Goal: Task Accomplishment & Management: Complete application form

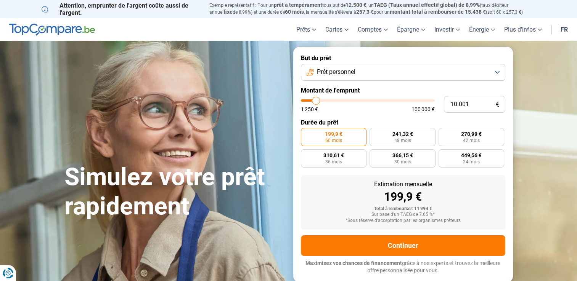
type input "33.750"
type input "33750"
click at [346, 101] on input "range" at bounding box center [368, 100] width 134 height 2
radio input "false"
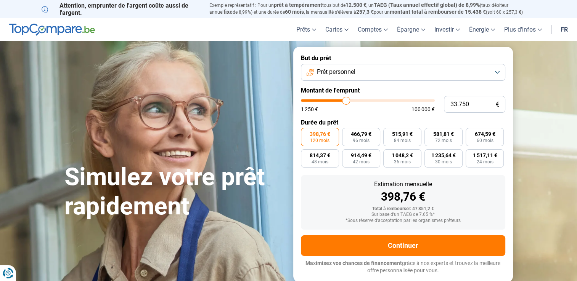
type input "31.500"
type input "31500"
type input "31.250"
type input "31250"
type input "31.000"
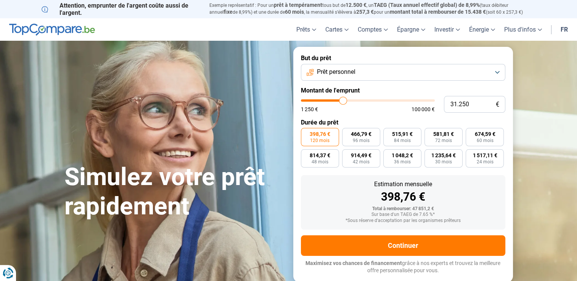
type input "31000"
type input "30.500"
type input "30500"
type input "30.250"
type input "30250"
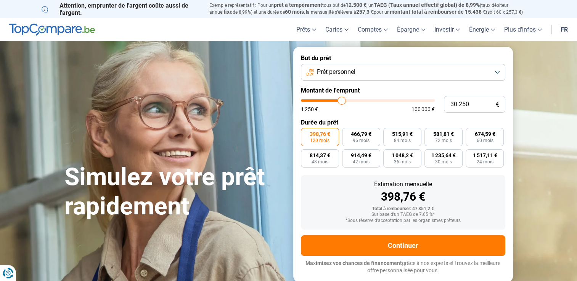
type input "29.750"
type input "29750"
type input "30.000"
type input "30000"
type input "30.250"
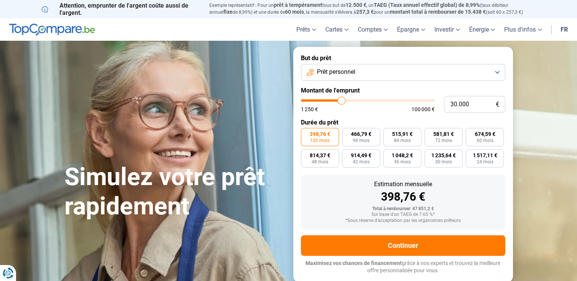
type input "30250"
type input "30.500"
type input "30500"
type input "30.750"
type input "30750"
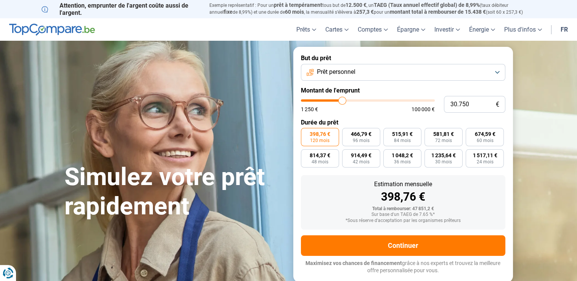
type input "30.500"
type input "30500"
type input "30.250"
type input "30250"
type input "30.000"
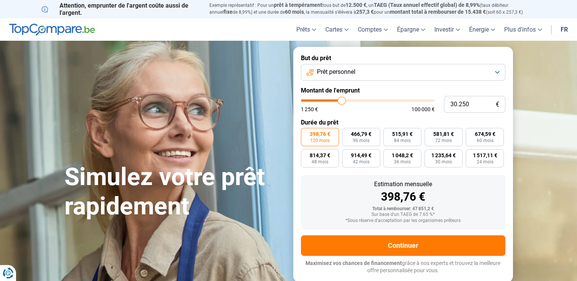
type input "30000"
type input "29.750"
type input "29750"
type input "29.500"
type input "29500"
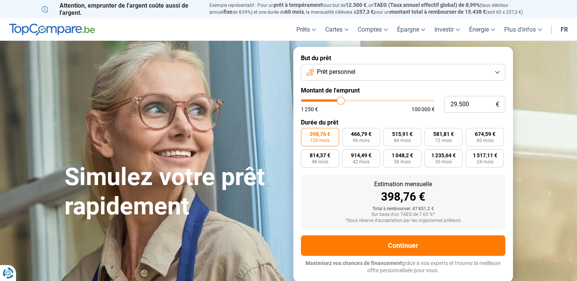
type input "29.250"
type input "29250"
type input "29.500"
type input "29500"
type input "29.750"
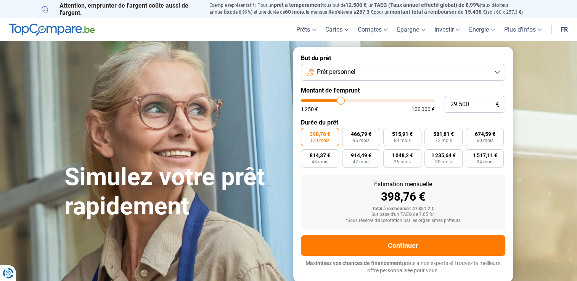
type input "29750"
type input "30.000"
type input "30000"
type input "30.250"
type input "30250"
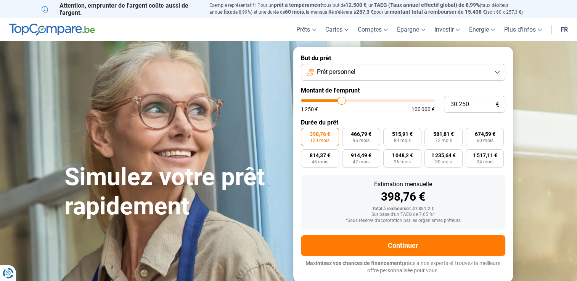
type input "30.000"
type input "30000"
type input "29.750"
type input "29750"
type input "30.000"
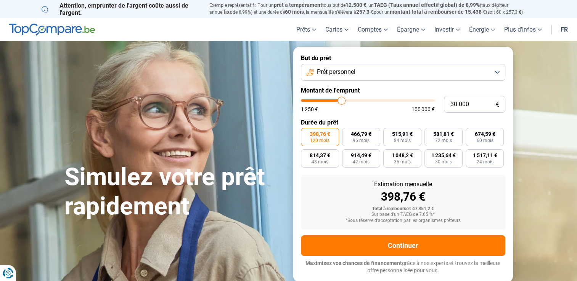
type input "30000"
click at [341, 102] on input "range" at bounding box center [368, 100] width 134 height 2
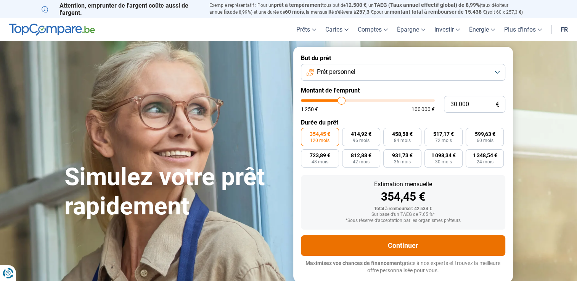
click at [422, 246] on button "Continuer" at bounding box center [403, 246] width 204 height 21
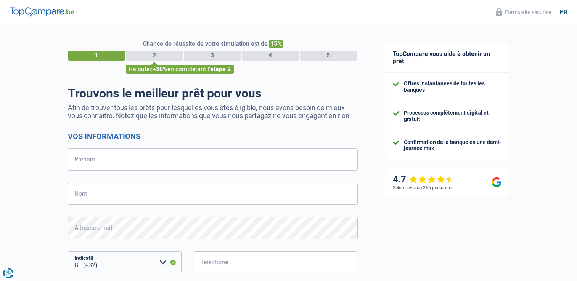
select select "32"
click at [145, 156] on input "Prénom" at bounding box center [213, 160] width 290 height 22
type input "[PERSON_NAME]"
type input "483200924"
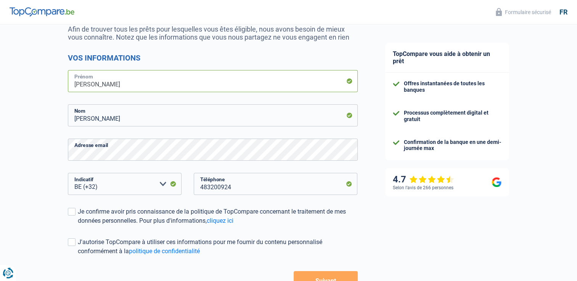
scroll to position [114, 0]
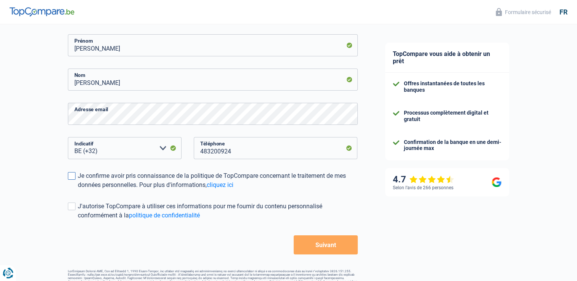
click at [75, 178] on label "Je confirme avoir pris connaissance de la politique de TopCompare concernant le…" at bounding box center [213, 180] width 290 height 18
click at [78, 190] on input "Je confirme avoir pris connaissance de la politique de TopCompare concernant le…" at bounding box center [78, 190] width 0 height 0
click at [346, 246] on button "Suivant" at bounding box center [325, 245] width 64 height 19
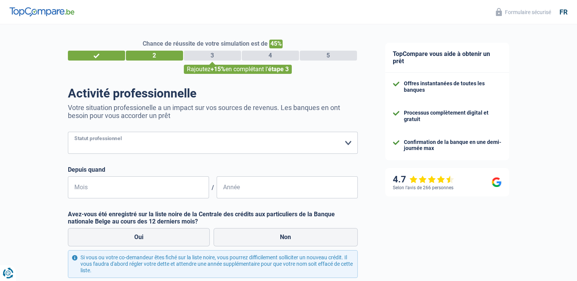
click at [144, 142] on select "Ouvrier Employé privé Employé public Invalide Indépendant Pensionné Chômeur Mut…" at bounding box center [213, 143] width 290 height 22
select select "privateEmployee"
click at [68, 132] on select "Ouvrier Employé privé Employé public Invalide Indépendant Pensionné Chômeur Mut…" at bounding box center [213, 143] width 290 height 22
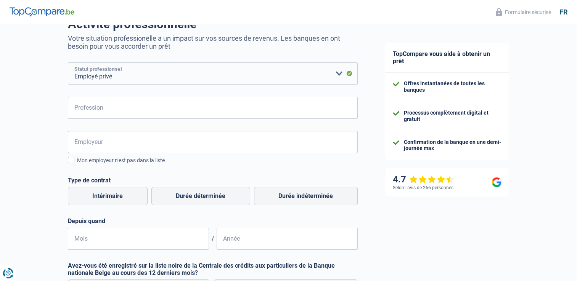
scroll to position [76, 0]
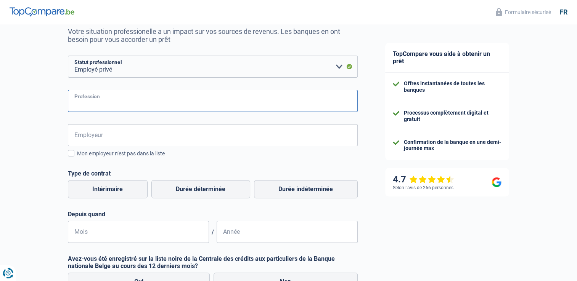
click at [104, 110] on input "Profession" at bounding box center [213, 101] width 290 height 22
type input "Collaboratrice en stérilisation"
type input "Hôpital delta"
drag, startPoint x: 125, startPoint y: 140, endPoint x: 31, endPoint y: 152, distance: 94.9
click at [31, 152] on div "Chance de réussite de votre simulation est de 45% 1 2 3 4 5 Rajoutez +15% en co…" at bounding box center [185, 172] width 371 height 454
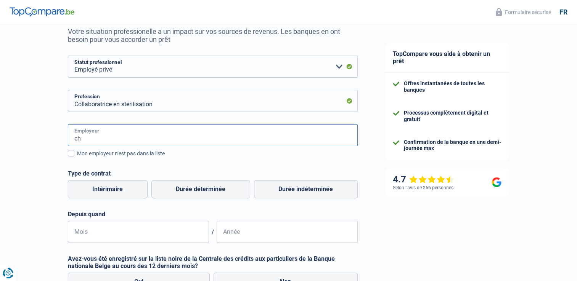
type input "c"
type input "Hôpital delta"
click at [16, 146] on div "Chance de réussite de votre simulation est de 45% 1 2 3 4 5 Rajoutez +15% en co…" at bounding box center [185, 172] width 371 height 454
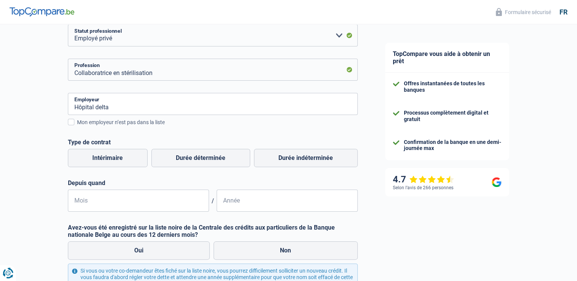
scroll to position [152, 0]
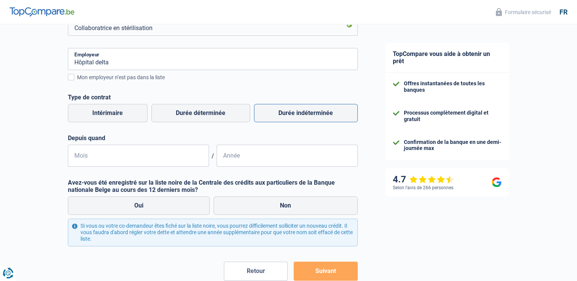
click at [290, 115] on label "Durée indéterminée" at bounding box center [306, 113] width 104 height 18
click at [290, 115] on input "Durée indéterminée" at bounding box center [306, 113] width 104 height 18
radio input "true"
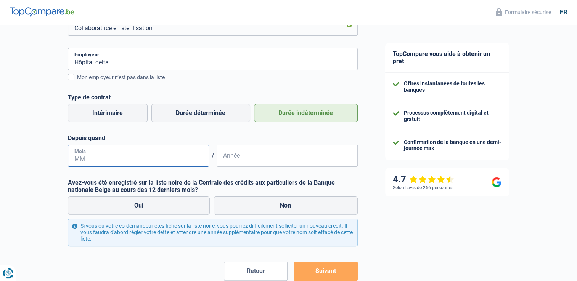
click at [157, 161] on input "Mois" at bounding box center [138, 156] width 141 height 22
type input "03"
type input "2022"
click at [18, 161] on div "Chance de réussite de votre simulation est de 45% 1 2 3 4 5 Rajoutez +15% en co…" at bounding box center [185, 96] width 371 height 454
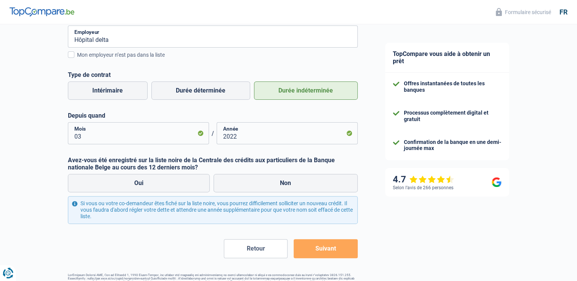
scroll to position [197, 0]
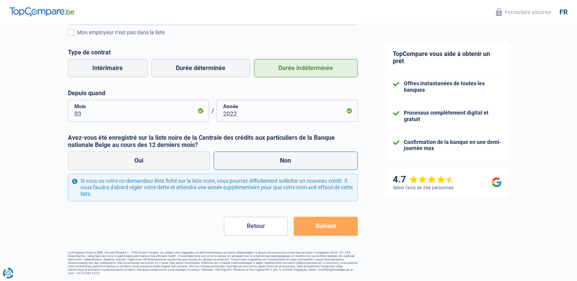
click at [253, 157] on label "Non" at bounding box center [285, 161] width 144 height 18
click at [253, 157] on input "Non" at bounding box center [285, 161] width 144 height 18
radio input "true"
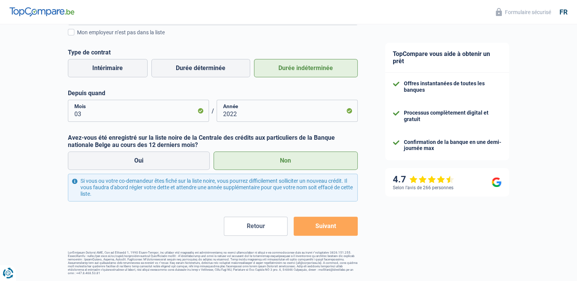
click at [326, 237] on div "Chance de réussite de votre simulation est de 45% 1 2 3 4 5 Rajoutez +15% en co…" at bounding box center [213, 58] width 290 height 433
click at [334, 229] on button "Suivant" at bounding box center [325, 226] width 64 height 19
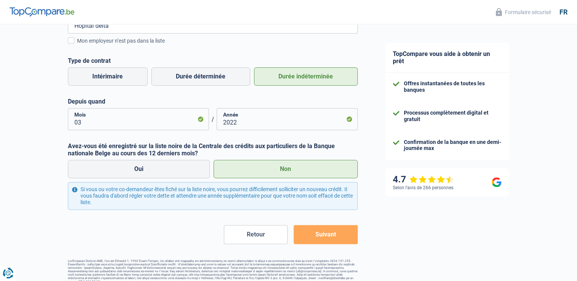
scroll to position [191, 0]
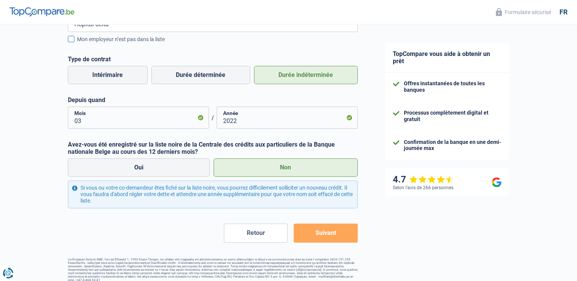
click at [72, 40] on span at bounding box center [71, 39] width 6 height 6
click at [77, 43] on input "Mon employeur n’est pas dans la liste" at bounding box center [77, 43] width 0 height 0
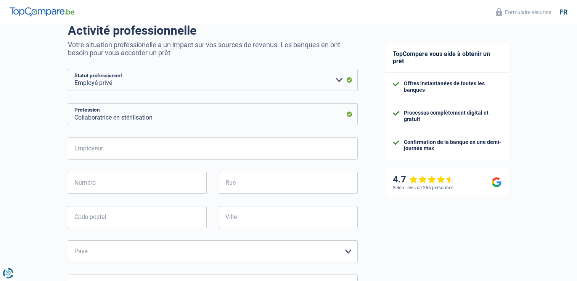
scroll to position [76, 0]
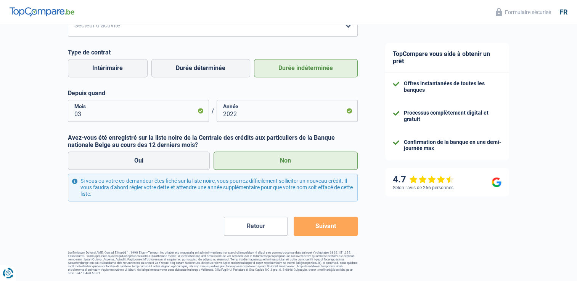
click at [323, 229] on button "Suivant" at bounding box center [325, 226] width 64 height 19
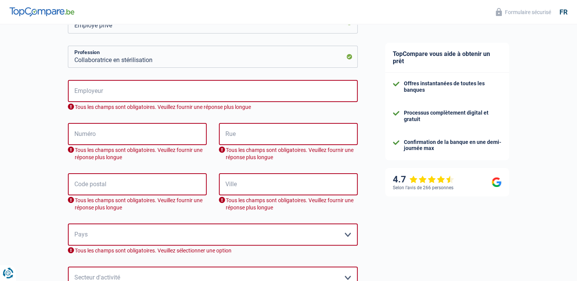
scroll to position [99, 0]
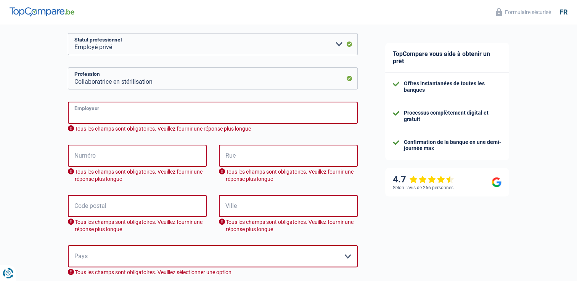
click at [105, 119] on input "Employeur" at bounding box center [213, 113] width 290 height 22
type input "Hôpital delta"
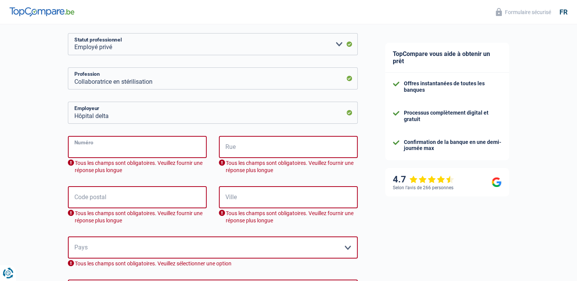
click at [108, 150] on input "Numéro" at bounding box center [137, 147] width 139 height 22
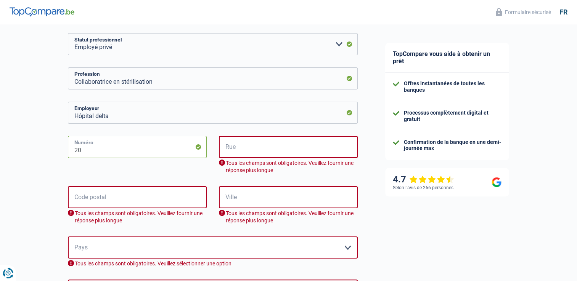
type input "2"
type input "201"
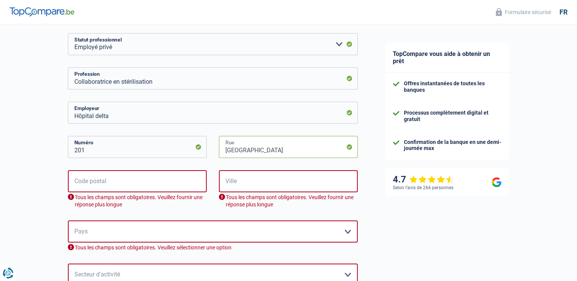
type input "[GEOGRAPHIC_DATA]"
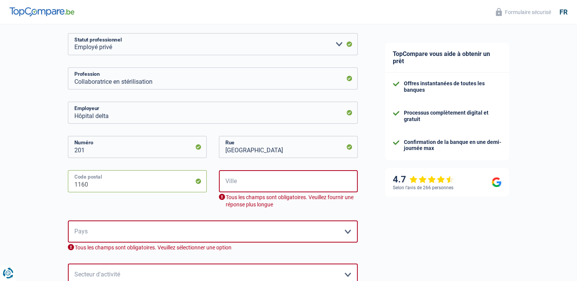
type input "1160"
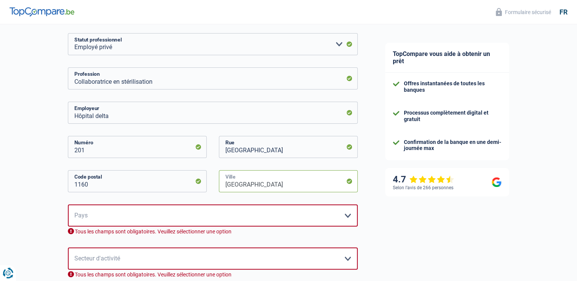
type input "[GEOGRAPHIC_DATA]"
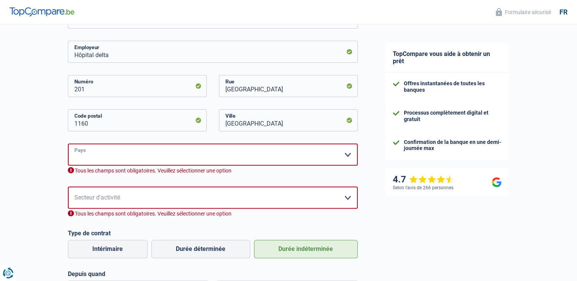
scroll to position [213, 0]
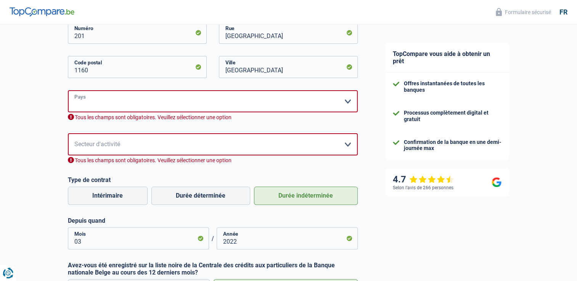
click at [115, 105] on select "[GEOGRAPHIC_DATA] [GEOGRAPHIC_DATA] [GEOGRAPHIC_DATA] [GEOGRAPHIC_DATA] [GEOGRA…" at bounding box center [213, 101] width 290 height 22
select select "BE"
click at [68, 91] on select "[GEOGRAPHIC_DATA] [GEOGRAPHIC_DATA] [GEOGRAPHIC_DATA] [GEOGRAPHIC_DATA] [GEOGRA…" at bounding box center [213, 101] width 290 height 22
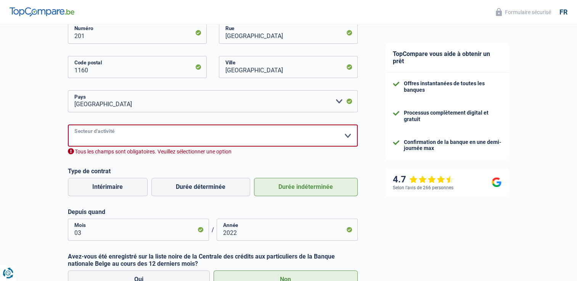
click at [113, 133] on select "Agriculture/Pêche Industrie Horeca Courier/Fitness/Taxi Construction Banques/As…" at bounding box center [213, 136] width 290 height 22
select select "bigCompanies"
click at [68, 125] on select "Agriculture/Pêche Industrie Horeca Courier/Fitness/Taxi Construction Banques/As…" at bounding box center [213, 136] width 290 height 22
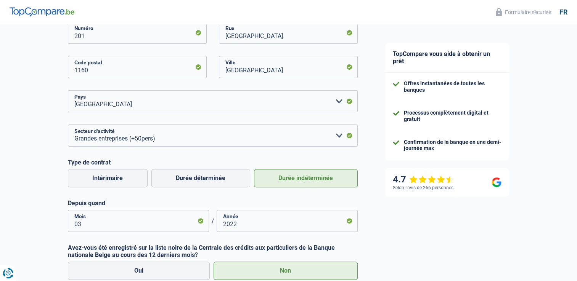
click at [18, 164] on div "Chance de réussite de votre simulation est de 45% 1 2 3 4 5 Rajoutez +15% en co…" at bounding box center [185, 98] width 371 height 580
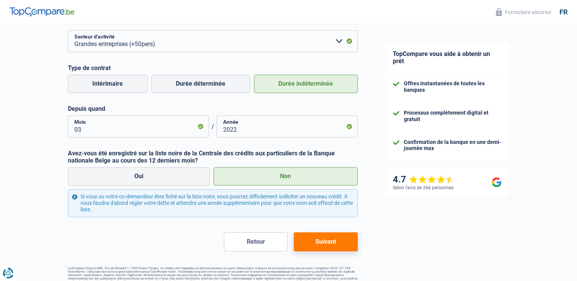
scroll to position [323, 0]
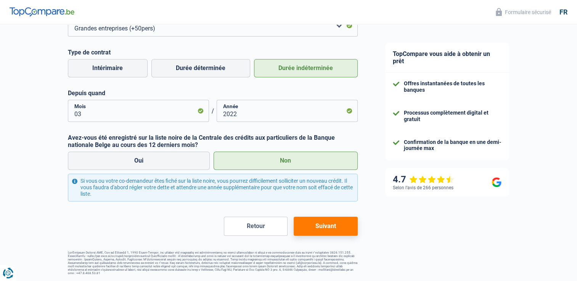
click at [325, 232] on button "Suivant" at bounding box center [325, 226] width 64 height 19
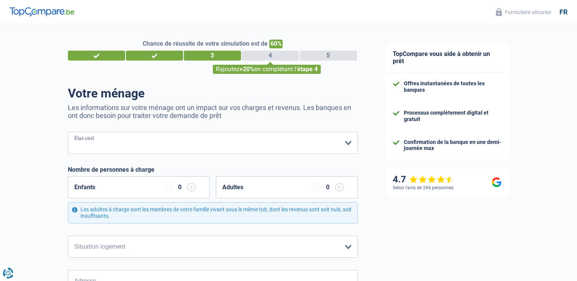
click at [146, 138] on select "[PERSON_NAME](e) Cohabitant(e) légal(e) Divorcé(e) Veuf(ve) Séparé (de fait) Ve…" at bounding box center [213, 143] width 290 height 22
select select "single"
click at [68, 132] on select "[PERSON_NAME](e) Cohabitant(e) légal(e) Divorcé(e) Veuf(ve) Séparé (de fait) Ve…" at bounding box center [213, 143] width 290 height 22
click at [192, 188] on input "button" at bounding box center [191, 187] width 8 height 8
click at [189, 187] on input "button" at bounding box center [191, 187] width 8 height 8
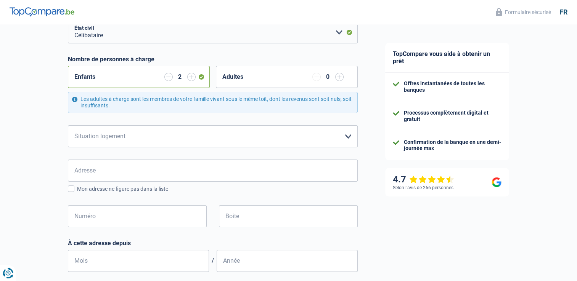
scroll to position [114, 0]
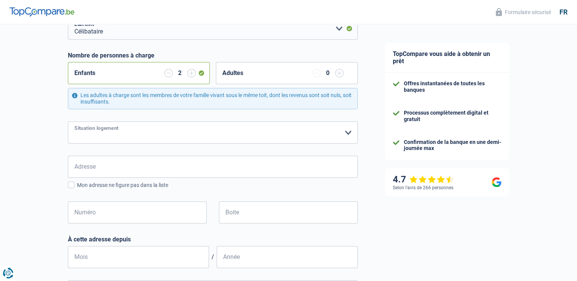
click at [116, 131] on select "Locataire Propriétaire avec prêt hypothécaire Propriétaire sans prêt hypothécai…" at bounding box center [213, 133] width 290 height 22
select select "rents"
click at [68, 122] on select "Locataire Propriétaire avec prêt hypothécaire Propriétaire sans prêt hypothécai…" at bounding box center [213, 133] width 290 height 22
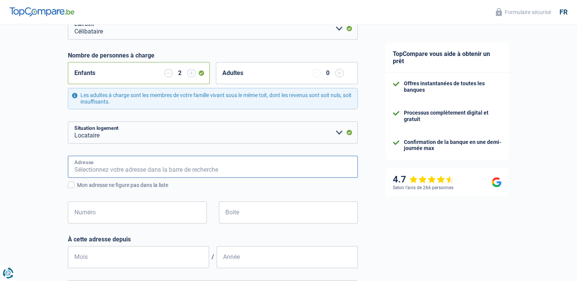
click at [98, 171] on input "Adresse" at bounding box center [213, 167] width 290 height 22
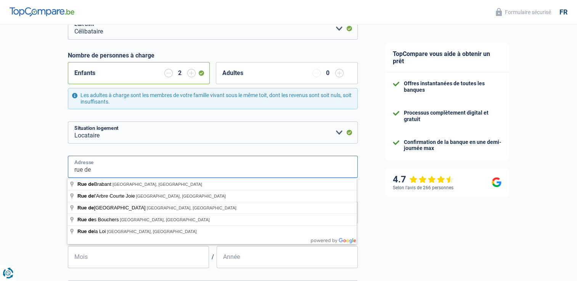
type input "[GEOGRAPHIC_DATA]"
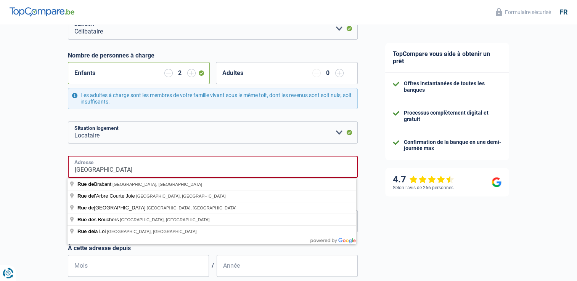
type input "[GEOGRAPHIC_DATA] 30"
type input "[GEOGRAPHIC_DATA]"
drag, startPoint x: 160, startPoint y: 171, endPoint x: 0, endPoint y: 168, distance: 160.5
click at [5, 170] on div "Chance de réussite de votre simulation est de 60% 1 2 3 4 5 Rajoutez +20% en co…" at bounding box center [185, 244] width 371 height 675
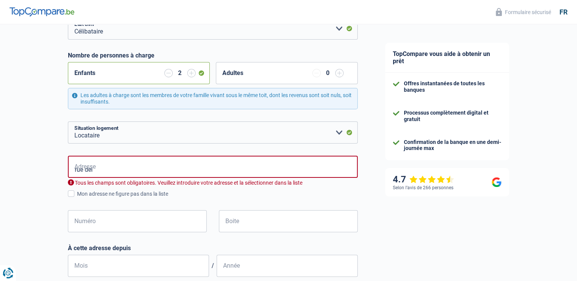
click at [10, 162] on div "Chance de réussite de votre simulation est de 60% 1 2 3 4 5 Rajoutez +20% en co…" at bounding box center [185, 203] width 371 height 593
drag, startPoint x: 110, startPoint y: 170, endPoint x: 13, endPoint y: 168, distance: 96.8
click at [13, 168] on div "Chance de réussite de votre simulation est de 60% 1 2 3 4 5 Rajoutez +20% en co…" at bounding box center [185, 203] width 371 height 593
type input "[STREET_ADDRESS]"
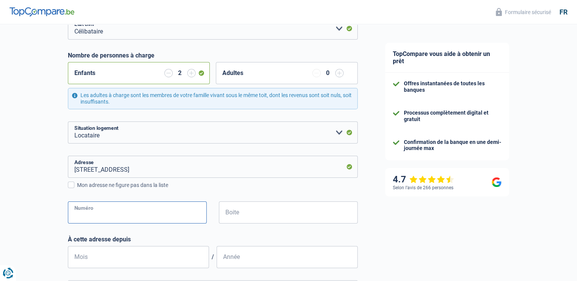
click at [97, 215] on input "Numéro" at bounding box center [137, 213] width 139 height 22
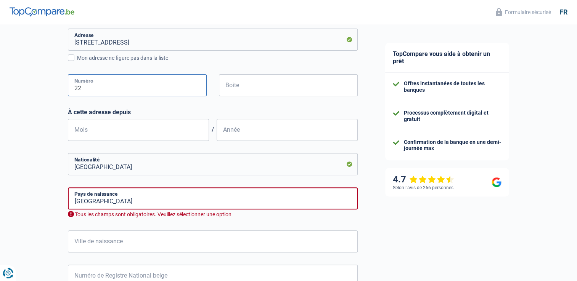
scroll to position [229, 0]
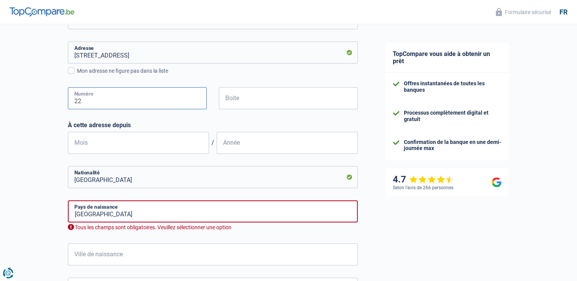
type input "22"
click at [115, 146] on input "Mois" at bounding box center [138, 143] width 141 height 22
type input "01"
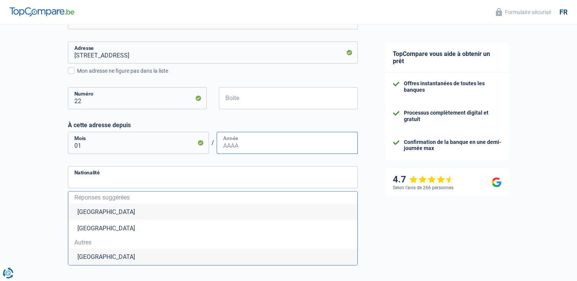
click at [248, 147] on input "Année" at bounding box center [286, 143] width 141 height 22
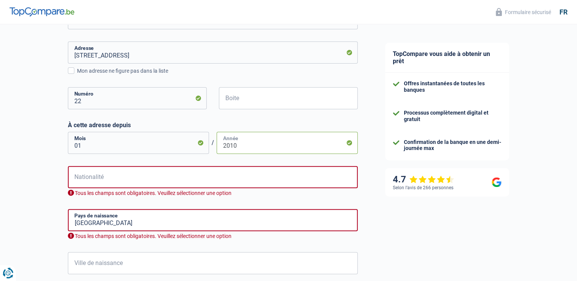
type input "2010"
click at [159, 172] on input "Nationalité" at bounding box center [213, 177] width 290 height 22
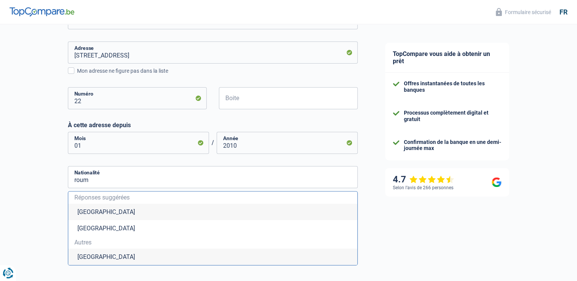
click at [96, 255] on li "[GEOGRAPHIC_DATA]" at bounding box center [212, 257] width 289 height 16
type input "[GEOGRAPHIC_DATA]"
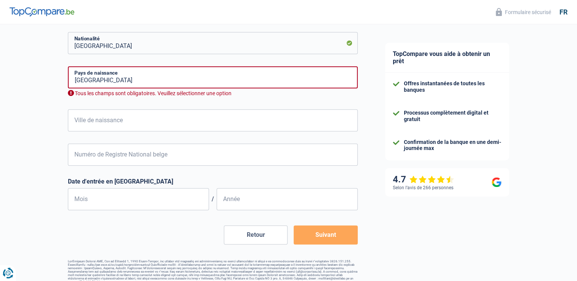
scroll to position [372, 0]
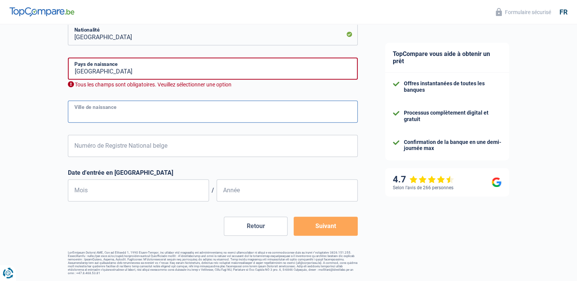
click at [105, 118] on input "Ville de naissance" at bounding box center [213, 112] width 290 height 22
type input "barlat"
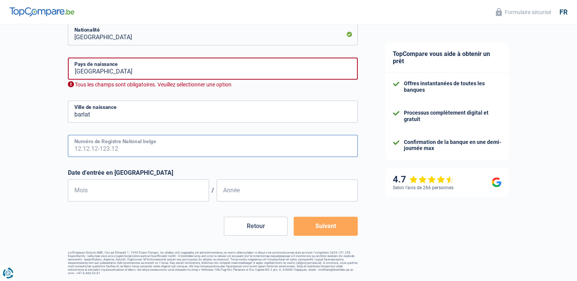
click at [114, 147] on input "Numéro de Registre National belge" at bounding box center [213, 146] width 290 height 22
type input "88.09.03-488.72"
click at [139, 188] on input "Mois" at bounding box center [138, 190] width 141 height 22
click at [137, 199] on input "Mois" at bounding box center [138, 190] width 141 height 22
type input "07"
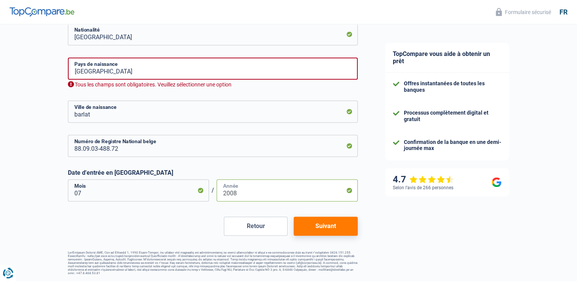
type input "2008"
click at [119, 66] on input "[GEOGRAPHIC_DATA]" at bounding box center [213, 69] width 290 height 22
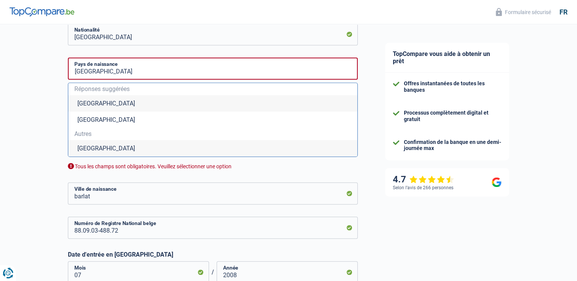
click at [75, 101] on li "[GEOGRAPHIC_DATA]" at bounding box center [212, 103] width 289 height 16
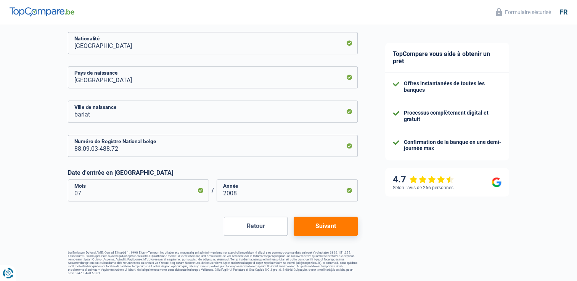
scroll to position [363, 0]
click at [325, 229] on button "Suivant" at bounding box center [325, 226] width 64 height 19
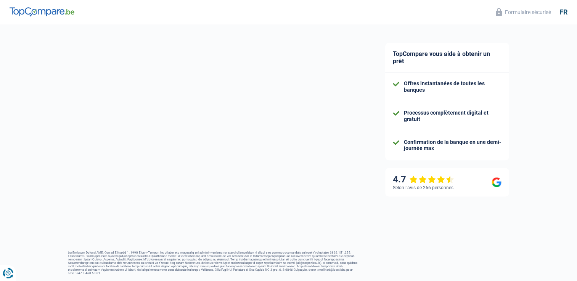
select select "familyAllowances"
select select "netSalary"
select select "mealVouchers"
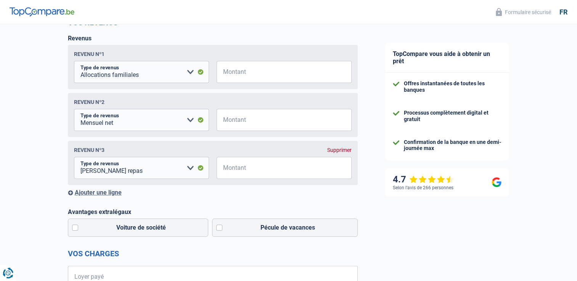
scroll to position [114, 0]
click at [256, 72] on input "Montant" at bounding box center [288, 72] width 125 height 22
type input "560"
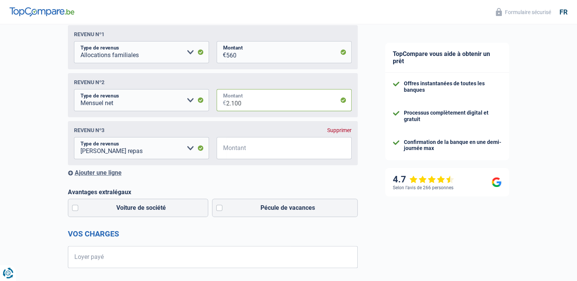
scroll to position [152, 0]
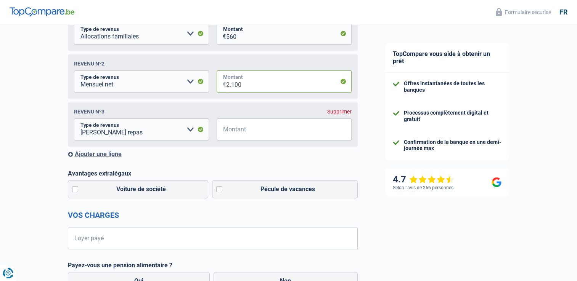
type input "2.100"
click at [235, 133] on input "Montant" at bounding box center [288, 130] width 125 height 22
type input "120"
click at [25, 161] on div "Chance de réussite de votre simulation est de 80% 1 2 3 4 5 Rajoutez +10% en co…" at bounding box center [185, 200] width 371 height 662
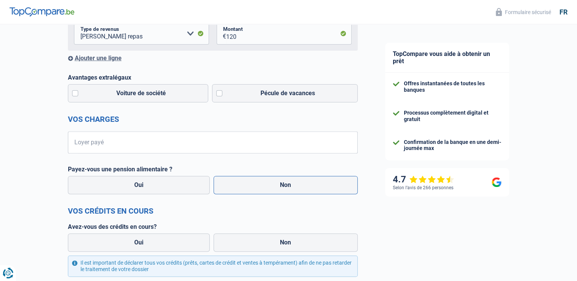
scroll to position [267, 0]
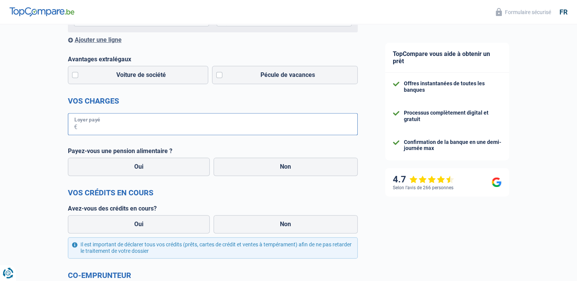
click at [128, 128] on input "Loyer payé" at bounding box center [217, 124] width 280 height 22
type input "650"
click at [302, 175] on label "Non" at bounding box center [285, 167] width 144 height 18
click at [302, 175] on input "Non" at bounding box center [285, 167] width 144 height 18
radio input "true"
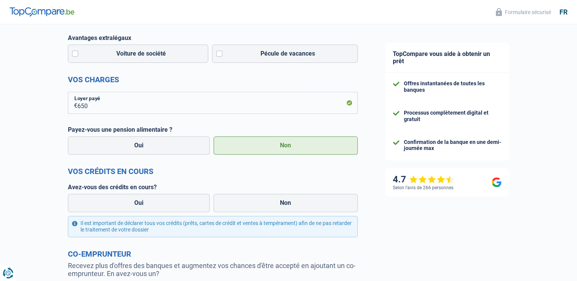
scroll to position [305, 0]
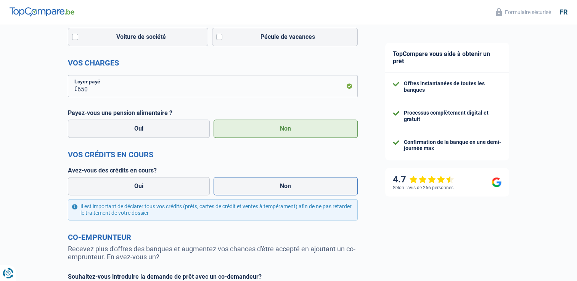
click at [253, 192] on label "Non" at bounding box center [285, 186] width 144 height 18
click at [253, 192] on input "Non" at bounding box center [285, 186] width 144 height 18
radio input "true"
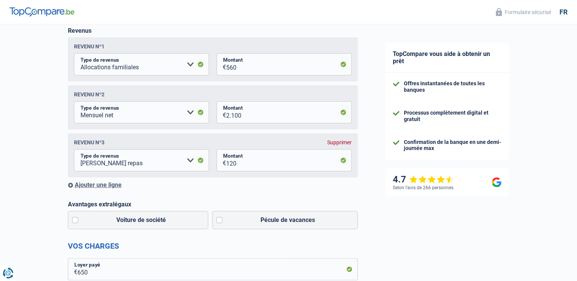
scroll to position [114, 0]
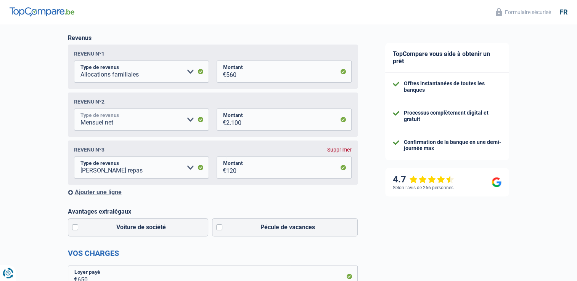
click at [162, 124] on select "Allocation d'handicap Allocations chômage Allocations familiales Chèques repas …" at bounding box center [141, 120] width 135 height 22
click at [113, 193] on div "Ajouter une ligne" at bounding box center [213, 192] width 290 height 7
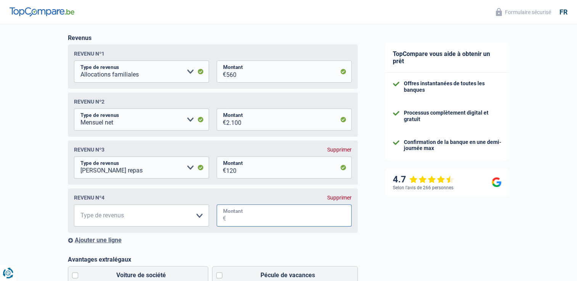
click at [263, 223] on input "Montant" at bounding box center [288, 216] width 125 height 22
type input "300"
click at [177, 221] on select "Allocation d'handicap Allocations chômage Allocations familiales Chèques repas …" at bounding box center [141, 216] width 135 height 22
click at [74, 206] on select "Allocation d'handicap Allocations chômage Allocations familiales Chèques repas …" at bounding box center [141, 216] width 135 height 22
click at [140, 218] on select "Allocation d'handicap Allocations chômage Allocations familiales Chèques repas …" at bounding box center [141, 216] width 135 height 22
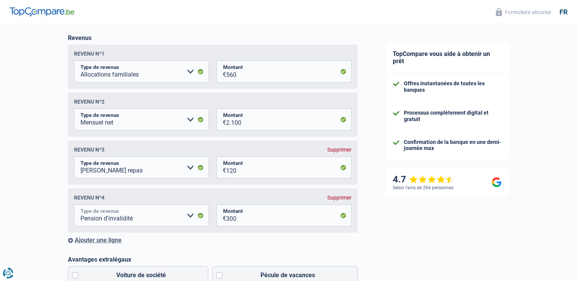
select select "alimony"
click at [74, 206] on select "Allocation d'handicap Allocations chômage Allocations familiales Chèques repas …" at bounding box center [141, 216] width 135 height 22
click at [410, 234] on div "TopCompare vous aide à obtenir un prêt Offres instantanées de toutes les banque…" at bounding box center [474, 265] width 206 height 710
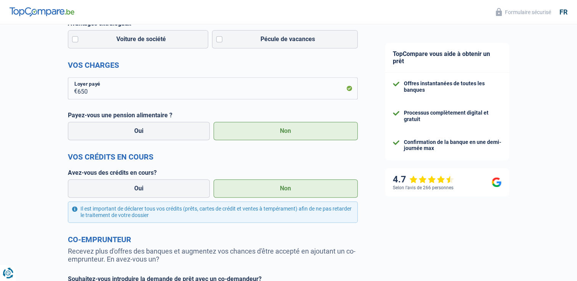
scroll to position [455, 0]
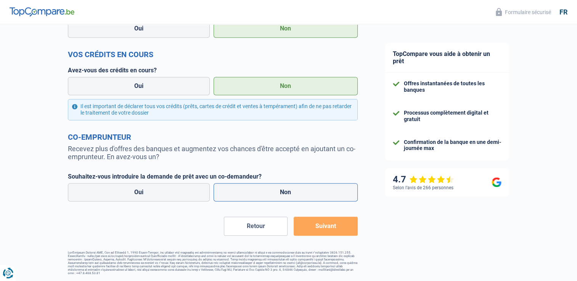
click at [262, 197] on label "Non" at bounding box center [285, 192] width 144 height 18
click at [262, 197] on input "Non" at bounding box center [285, 192] width 144 height 18
radio input "true"
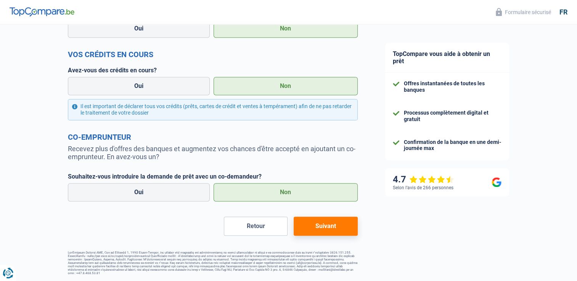
click at [325, 228] on button "Suivant" at bounding box center [325, 226] width 64 height 19
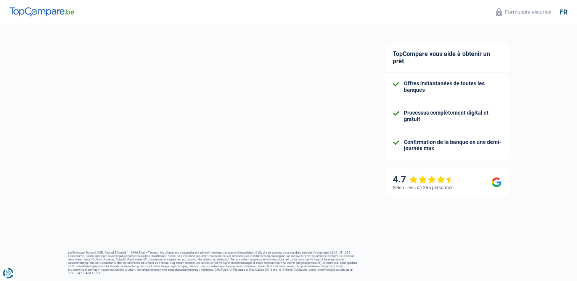
select select "120"
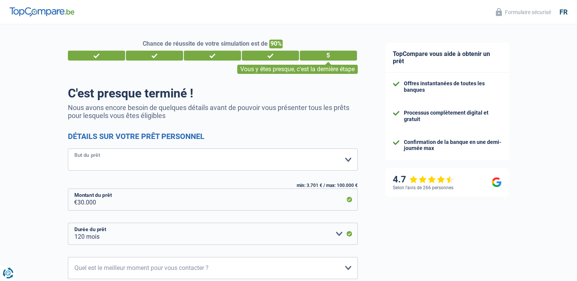
click at [145, 155] on select "Confort maison: meubles, textile, peinture, électroménager, outillage non-profe…" at bounding box center [213, 160] width 290 height 22
select select "household"
click at [68, 149] on select "Confort maison: meubles, textile, peinture, électroménager, outillage non-profe…" at bounding box center [213, 160] width 290 height 22
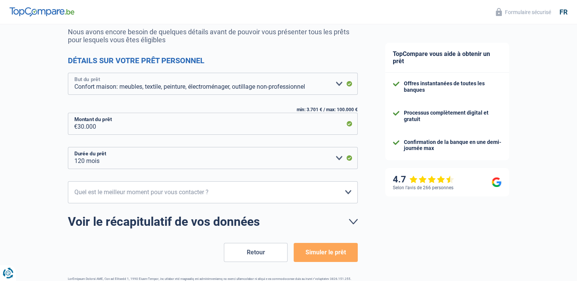
scroll to position [76, 0]
click at [124, 193] on select "10h-12h 12h-14h 14h-16h 16h-18h Veuillez sélectionner une option" at bounding box center [213, 192] width 290 height 22
select select "10-12"
click at [68, 181] on select "10h-12h 12h-14h 14h-16h 16h-18h Veuillez sélectionner une option" at bounding box center [213, 192] width 290 height 22
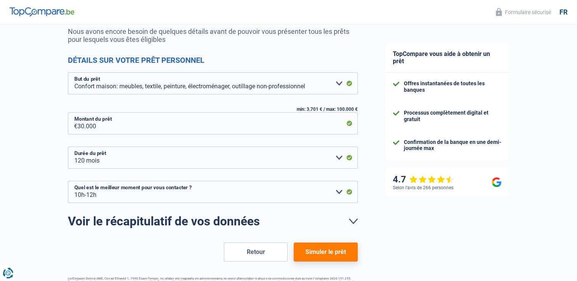
click at [313, 254] on button "Simuler le prêt" at bounding box center [325, 252] width 64 height 19
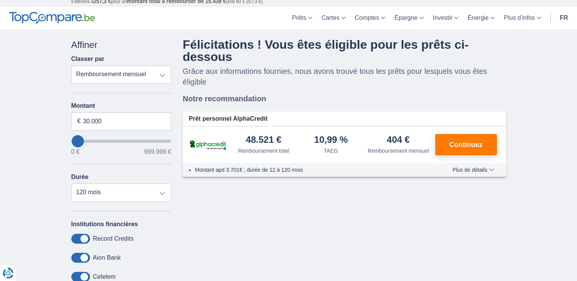
scroll to position [38, 0]
